Goal: Transaction & Acquisition: Purchase product/service

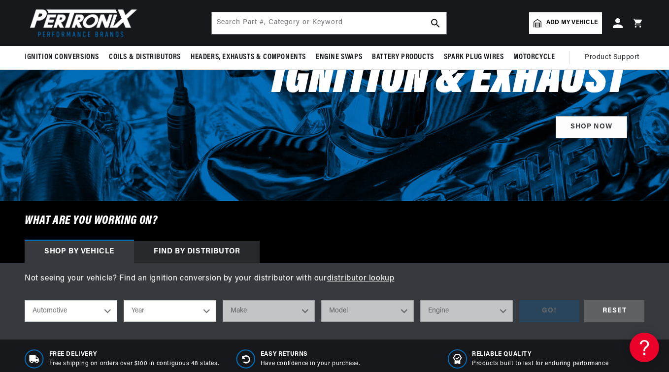
scroll to position [176, 0]
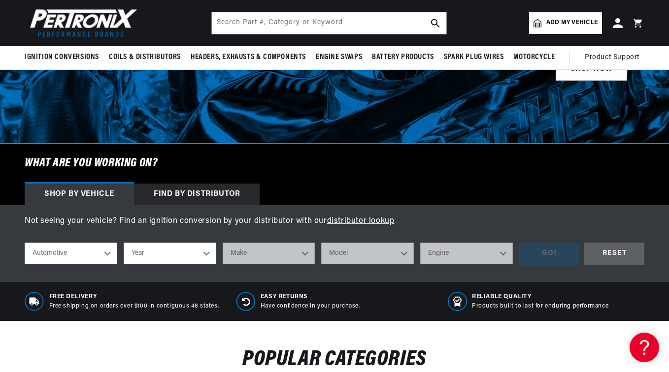
click at [205, 256] on select "Year [DATE] 2025 2024 2023 2022 2021 2020 2019 2018 2017 2016 2015 2014 2013 20…" at bounding box center [170, 254] width 93 height 22
select select "1973"
click at [124, 243] on select "Year [DATE] 2025 2024 2023 2022 2021 2020 2019 2018 2017 2016 2015 2014 2013 20…" at bounding box center [170, 254] width 93 height 22
select select "1973"
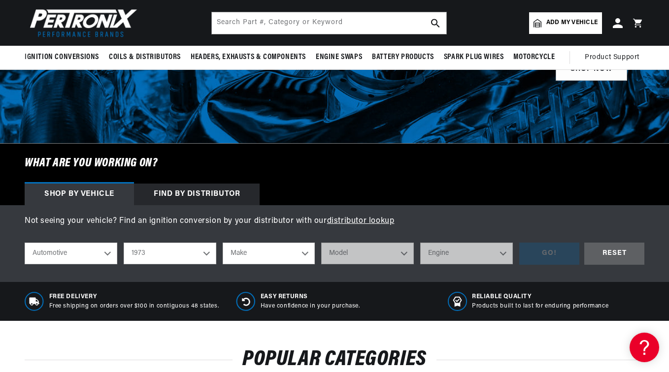
click at [308, 258] on select "Make Alfa Romeo American Motors Aston [PERSON_NAME] Audi [GEOGRAPHIC_DATA] Avan…" at bounding box center [269, 254] width 93 height 22
select select "Volkswagen"
click at [223, 243] on select "Make Alfa Romeo American Motors Aston [PERSON_NAME] Audi [GEOGRAPHIC_DATA] Avan…" at bounding box center [269, 254] width 93 height 22
select select "Volkswagen"
click at [399, 260] on select "Model 412 Beetle Fastback Karmann Ghia Squareback Super Beetle Thing" at bounding box center [367, 254] width 93 height 22
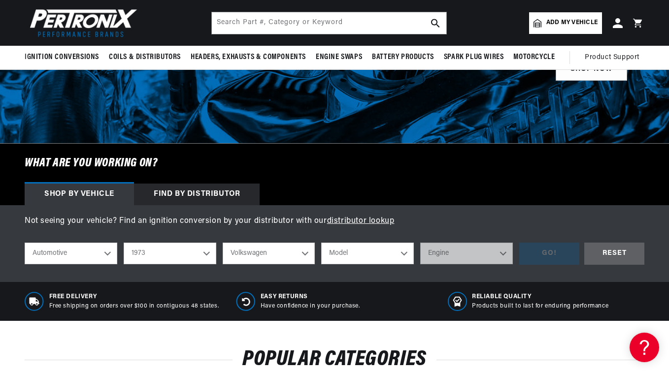
select select "Super-Beetle"
click at [321, 243] on select "Model 412 Beetle Fastback Karmann Ghia Squareback Super Beetle Thing" at bounding box center [367, 254] width 93 height 22
select select "Super-Beetle"
click at [481, 252] on select "Engine 1.6L 4" at bounding box center [466, 254] width 93 height 22
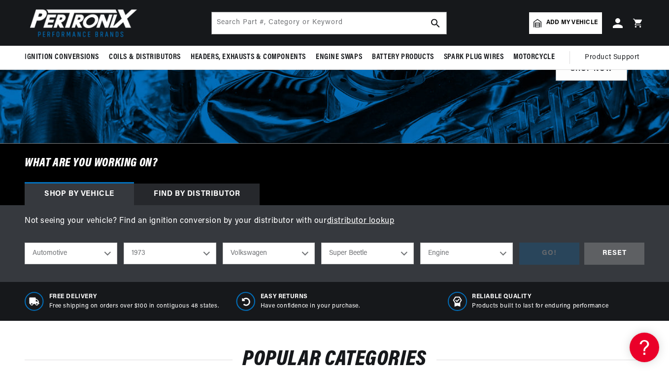
select select "1.6L"
click at [420, 243] on select "Engine 1.6L 4" at bounding box center [466, 254] width 93 height 22
select select "1.6L"
click at [563, 259] on div "GO!" at bounding box center [549, 254] width 60 height 22
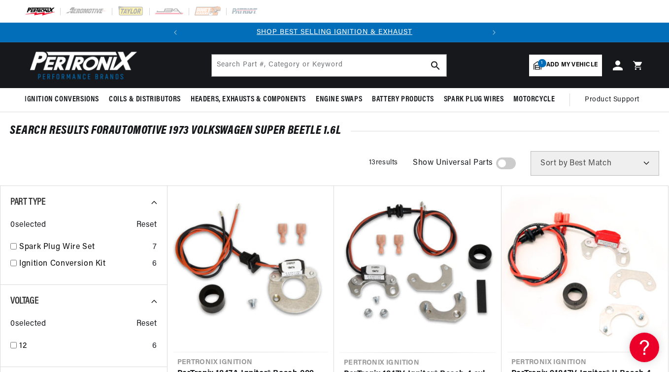
click at [637, 164] on select "Best Match Featured Name, A-Z Name, Z-A Price, Low to High Price, High to Low" at bounding box center [594, 163] width 129 height 25
select select "price:desc"
click at [530, 151] on select "Best Match Featured Name, A-Z Name, Z-A Price, Low to High Price, High to Low" at bounding box center [594, 163] width 129 height 25
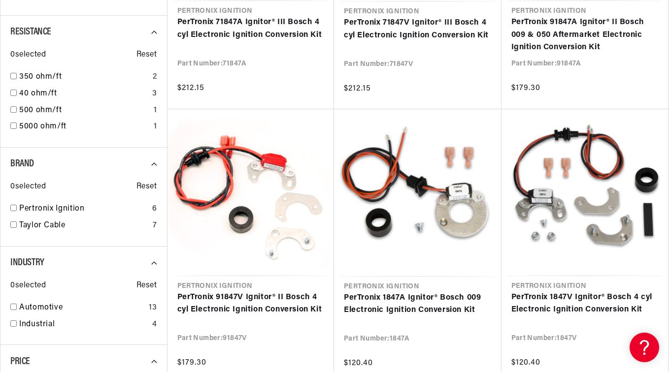
scroll to position [0, 298]
